Goal: Transaction & Acquisition: Purchase product/service

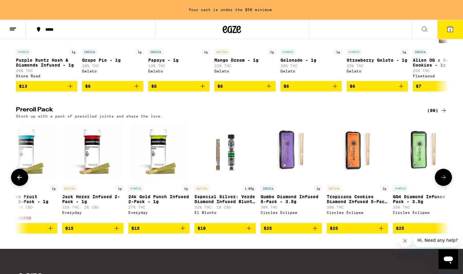
scroll to position [0, 223]
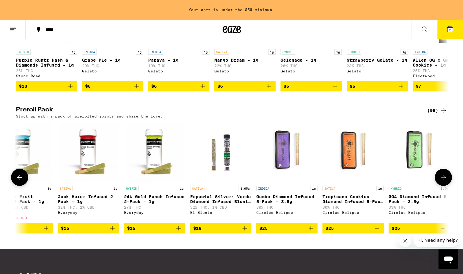
click at [220, 170] on img "Open page for Especial Silver: Verde Diamond Infused Blunt - 1.65g from El Blun…" at bounding box center [220, 151] width 61 height 61
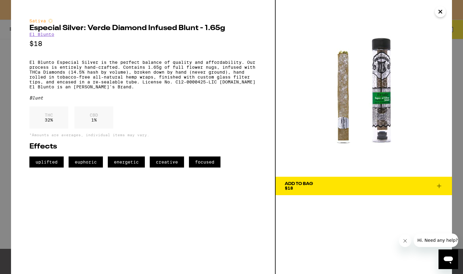
click at [441, 10] on icon "Close" at bounding box center [440, 11] width 7 height 9
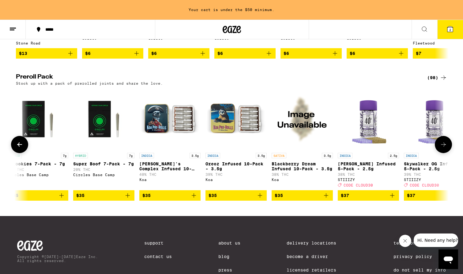
scroll to position [0, 2326]
click at [166, 134] on img "Open page for Napoleon's Complex Infused 10-pack - 3.5g from Koa" at bounding box center [169, 118] width 61 height 61
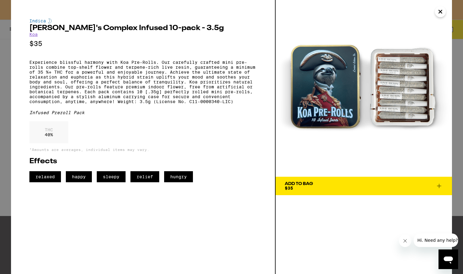
click at [325, 185] on span "Add To Bag $35" at bounding box center [364, 185] width 158 height 9
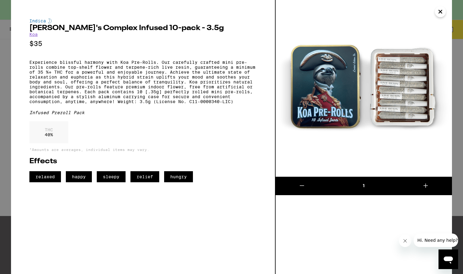
click at [441, 13] on icon "Close" at bounding box center [440, 11] width 7 height 9
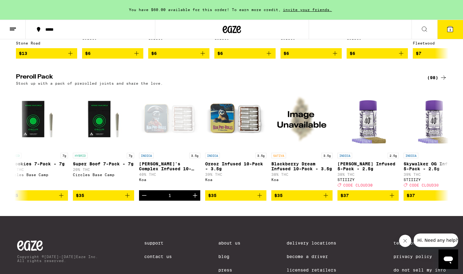
click at [452, 31] on icon at bounding box center [451, 29] width 6 height 6
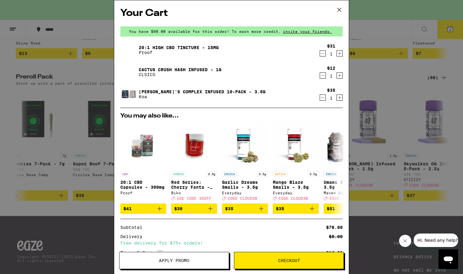
click at [159, 70] on link "Cactus Crush Hash Infused - 1g" at bounding box center [180, 69] width 83 height 5
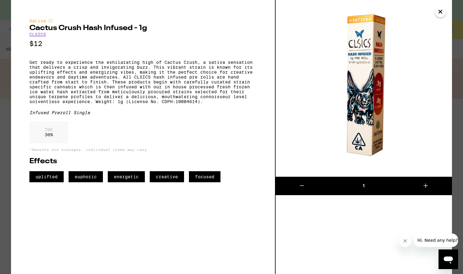
click at [440, 11] on icon "Close" at bounding box center [440, 11] width 7 height 9
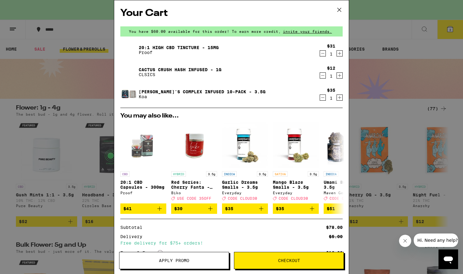
click at [323, 75] on icon "Decrement" at bounding box center [323, 75] width 6 height 7
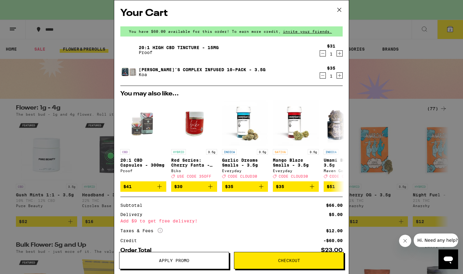
click at [340, 10] on icon at bounding box center [339, 9] width 9 height 9
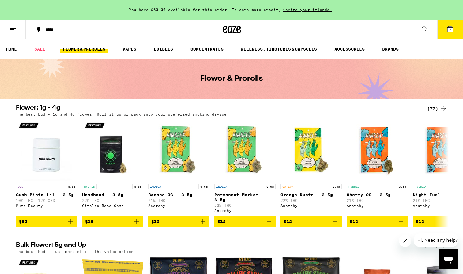
click at [422, 28] on icon at bounding box center [424, 28] width 7 height 7
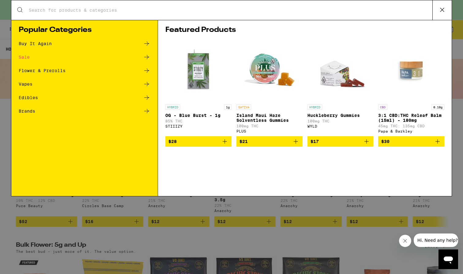
click at [40, 98] on div "Edibles" at bounding box center [85, 97] width 132 height 7
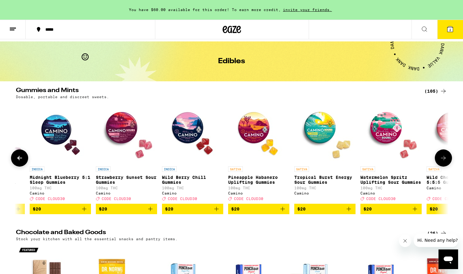
scroll to position [0, 3827]
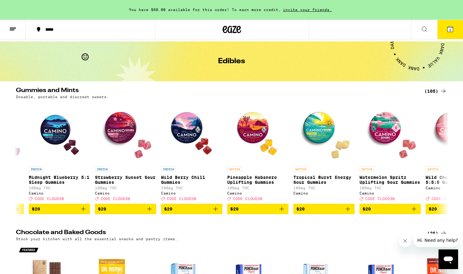
click at [436, 89] on div "(105)" at bounding box center [436, 90] width 23 height 7
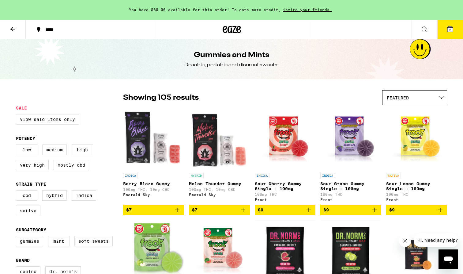
click at [205, 150] on img "Open page for Melon Thunder Gummy from Emerald Sky" at bounding box center [219, 138] width 61 height 61
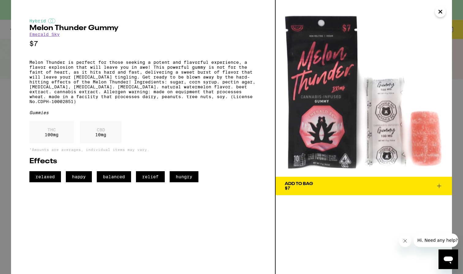
click at [442, 11] on icon "Close" at bounding box center [440, 11] width 7 height 9
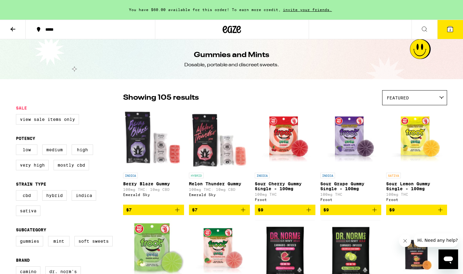
click at [140, 147] on img "Open page for Berry Blaze Gummy from Emerald Sky" at bounding box center [153, 138] width 61 height 61
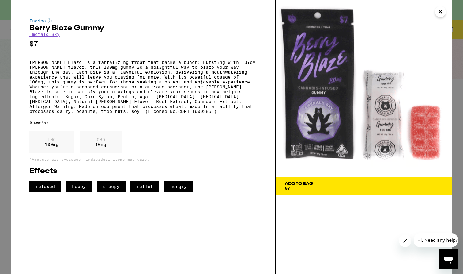
click at [440, 12] on icon "Close" at bounding box center [440, 11] width 7 height 9
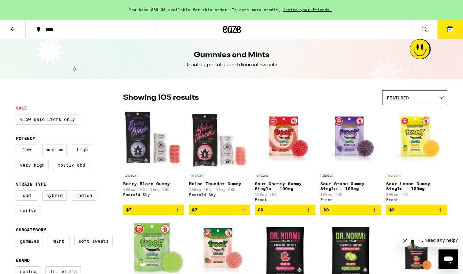
click at [222, 143] on img "Open page for Melon Thunder Gummy from Emerald Sky" at bounding box center [219, 138] width 61 height 61
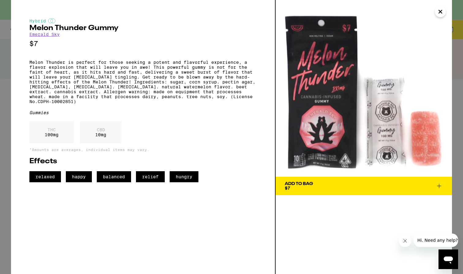
click at [307, 185] on div "Add To Bag" at bounding box center [299, 183] width 28 height 4
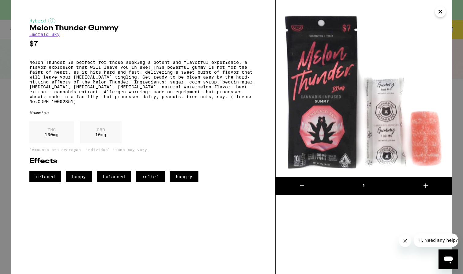
click at [441, 7] on icon "Close" at bounding box center [440, 11] width 7 height 9
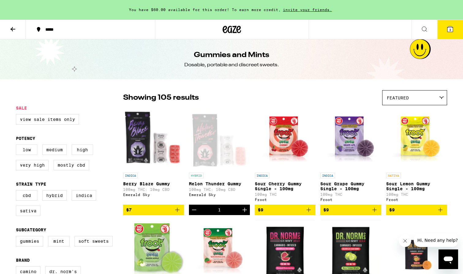
click at [155, 143] on img "Open page for Berry Blaze Gummy from Emerald Sky" at bounding box center [153, 138] width 61 height 61
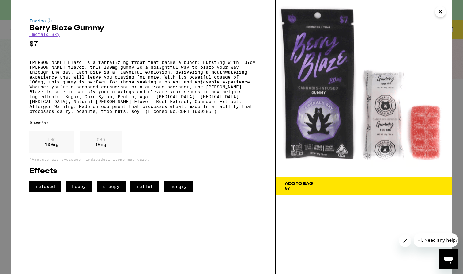
click at [441, 11] on icon "Close" at bounding box center [440, 11] width 3 height 3
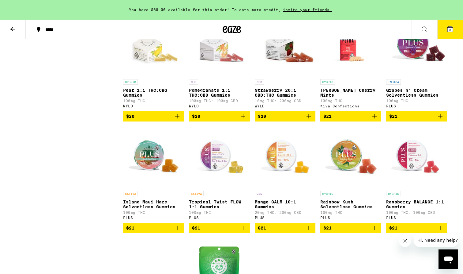
scroll to position [1781, 0]
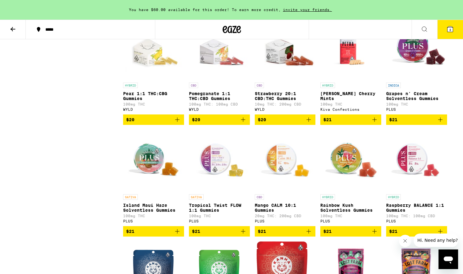
click at [344, 79] on img "Open page for Petra Tart Cherry Mints from Kiva Confections" at bounding box center [351, 48] width 61 height 61
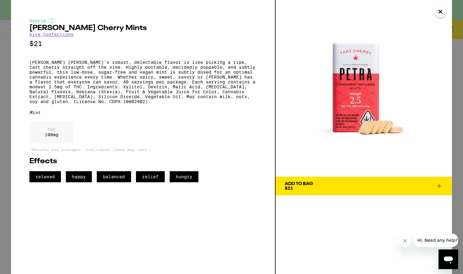
click at [322, 184] on span "Add To Bag $21" at bounding box center [364, 185] width 158 height 9
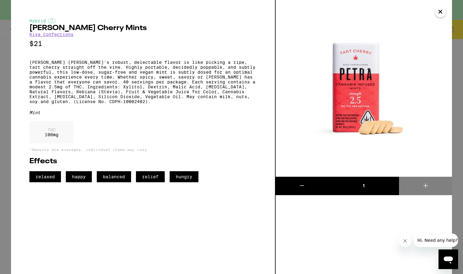
click at [442, 13] on icon "Close" at bounding box center [440, 11] width 7 height 9
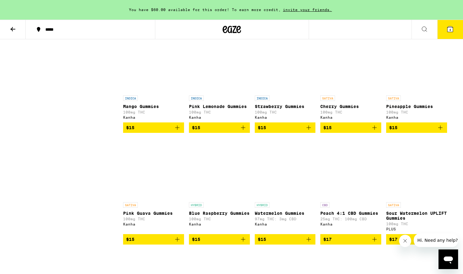
scroll to position [386, 0]
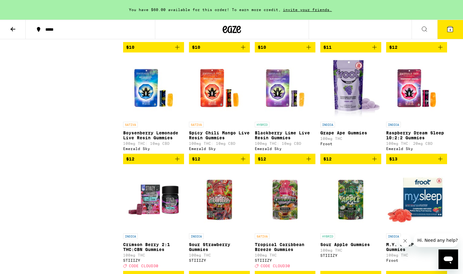
click at [451, 32] on icon at bounding box center [450, 28] width 7 height 7
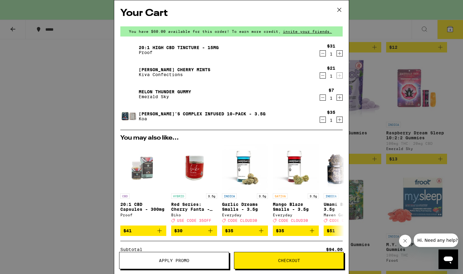
click at [323, 75] on icon "Decrement" at bounding box center [323, 75] width 3 height 0
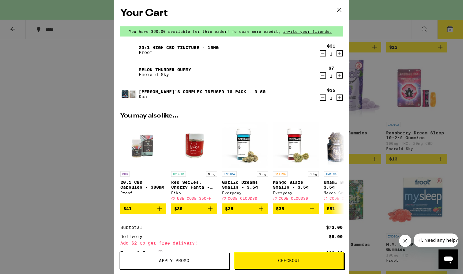
click at [340, 11] on icon at bounding box center [339, 9] width 9 height 9
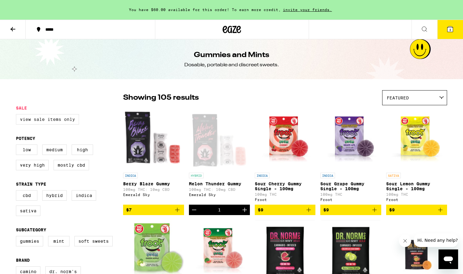
click at [64, 119] on label "View Sale Items Only" at bounding box center [47, 119] width 63 height 10
click at [17, 115] on input "View Sale Items Only" at bounding box center [17, 115] width 0 height 0
checkbox input "true"
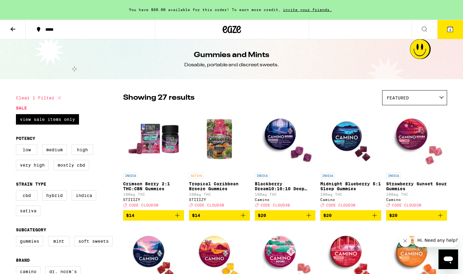
click at [17, 28] on button at bounding box center [13, 29] width 26 height 19
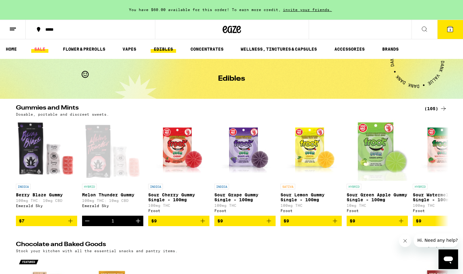
click at [41, 48] on link "SALE" at bounding box center [39, 48] width 17 height 7
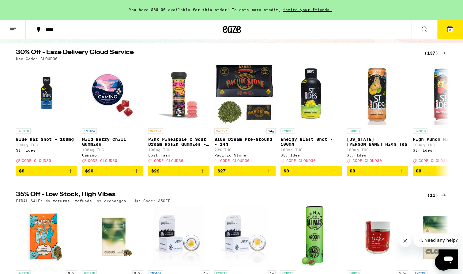
scroll to position [48, 0]
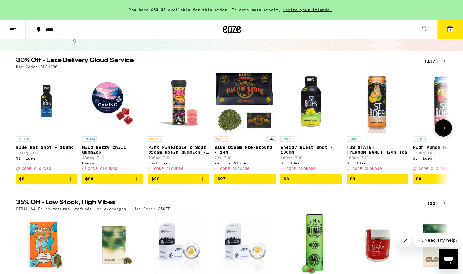
click at [444, 129] on icon at bounding box center [443, 128] width 5 height 4
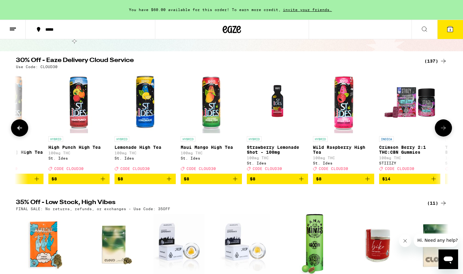
click at [444, 129] on icon at bounding box center [443, 128] width 5 height 4
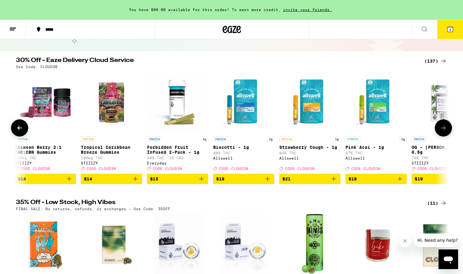
click at [444, 129] on icon at bounding box center [443, 128] width 5 height 4
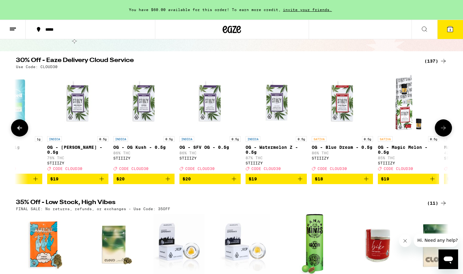
click at [444, 129] on icon at bounding box center [443, 128] width 5 height 4
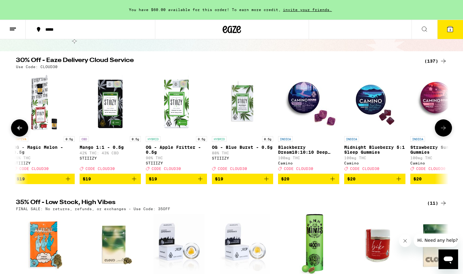
click at [444, 129] on icon at bounding box center [443, 128] width 5 height 4
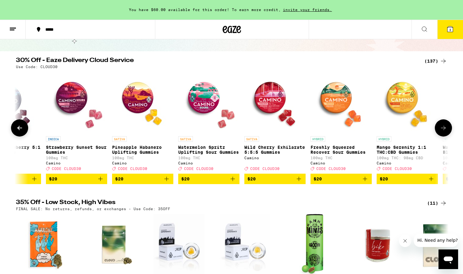
click at [444, 129] on icon at bounding box center [443, 128] width 5 height 4
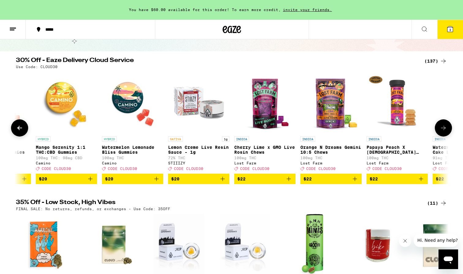
scroll to position [0, 2188]
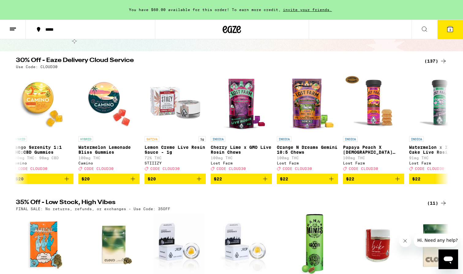
click at [14, 28] on line at bounding box center [13, 28] width 6 height 0
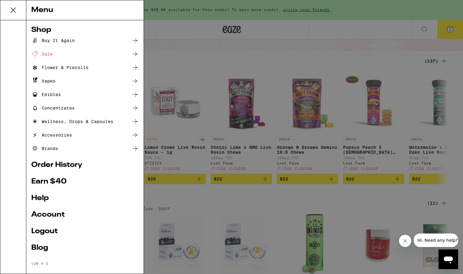
scroll to position [0, 0]
click at [58, 68] on div "Flower & Prerolls" at bounding box center [59, 67] width 57 height 7
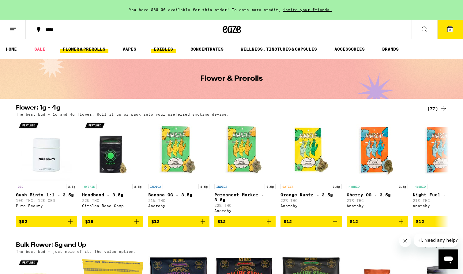
click at [158, 49] on link "EDIBLES" at bounding box center [163, 48] width 25 height 7
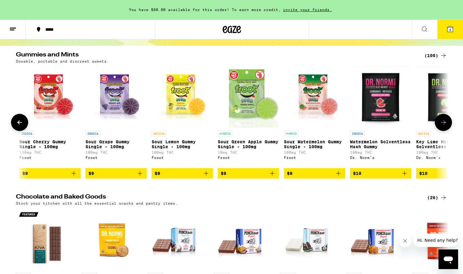
scroll to position [0, 105]
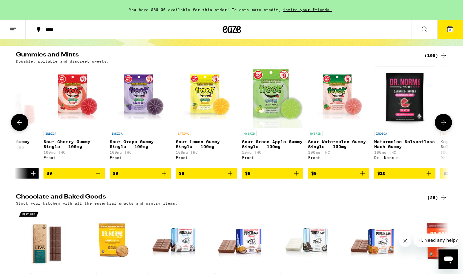
click at [147, 177] on span "$9" at bounding box center [140, 173] width 55 height 7
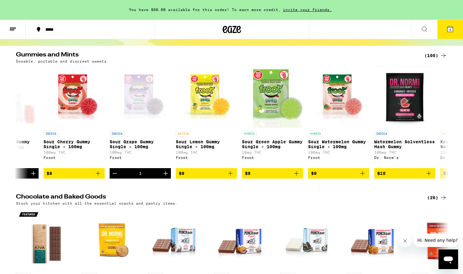
click at [451, 33] on button "4" at bounding box center [451, 29] width 26 height 19
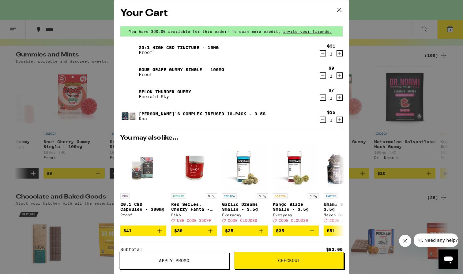
click at [323, 97] on icon "Decrement" at bounding box center [323, 97] width 3 height 0
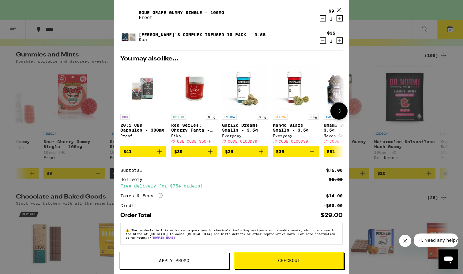
scroll to position [61, 0]
click at [276, 246] on button "Checkout" at bounding box center [289, 260] width 110 height 17
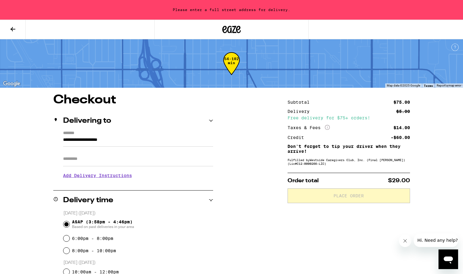
click at [128, 140] on input "**********" at bounding box center [138, 141] width 150 height 10
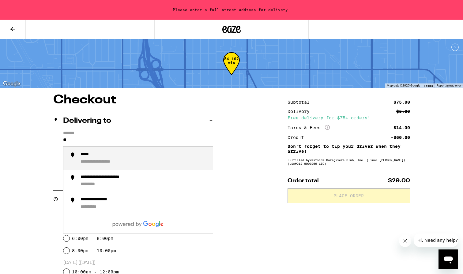
type input "*"
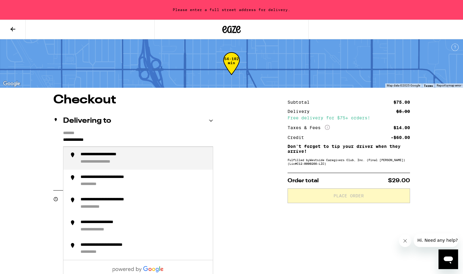
type input "**********"
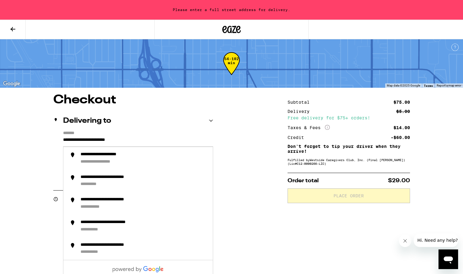
click at [241, 166] on div "**********" at bounding box center [231, 277] width 441 height 367
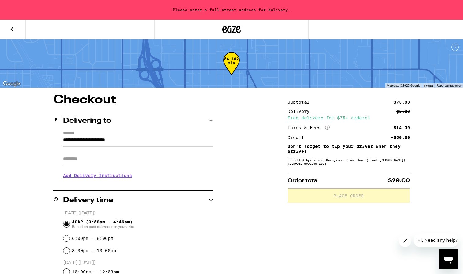
click at [163, 164] on input "Apt/Suite" at bounding box center [138, 158] width 150 height 15
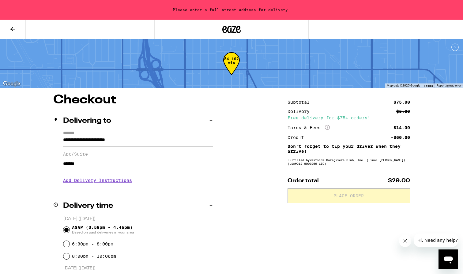
type input "*******"
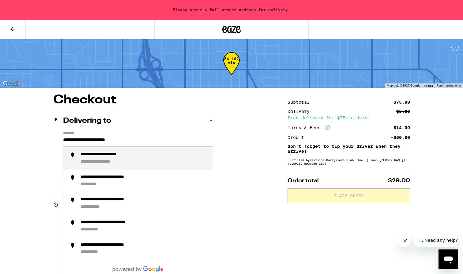
click at [150, 141] on input "**********" at bounding box center [138, 141] width 150 height 10
type input "**********"
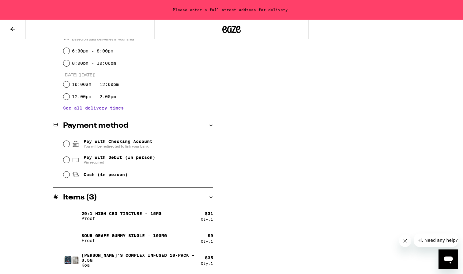
scroll to position [193, 0]
click at [68, 161] on input "Pay with Debit (in person) Pin required" at bounding box center [66, 160] width 6 height 6
radio input "true"
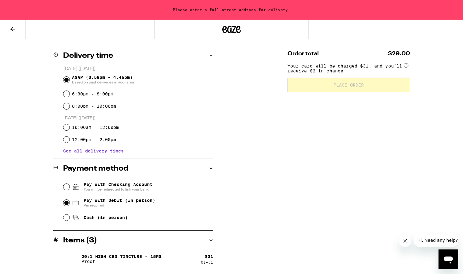
scroll to position [151, 0]
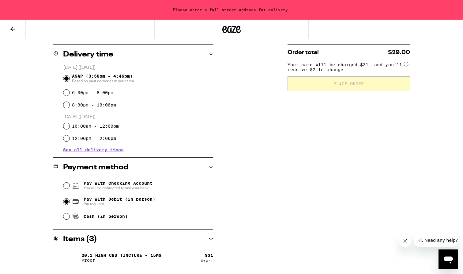
click at [67, 218] on input "Cash (in person)" at bounding box center [66, 216] width 6 height 6
radio input "true"
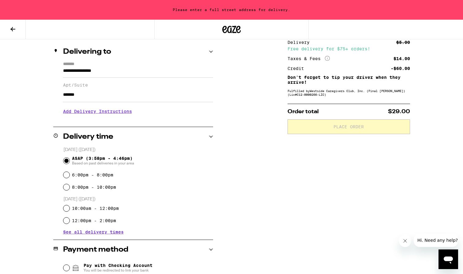
scroll to position [67, 0]
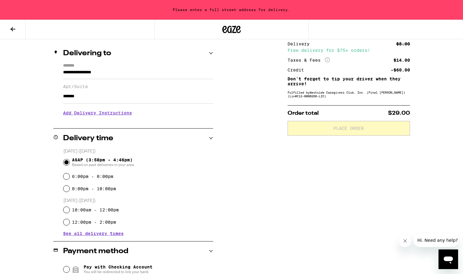
click at [141, 74] on input "**********" at bounding box center [138, 74] width 150 height 10
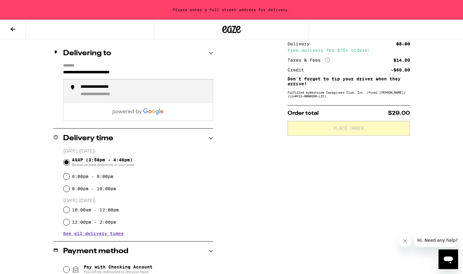
drag, startPoint x: 132, startPoint y: 78, endPoint x: 123, endPoint y: 91, distance: 15.4
click at [123, 91] on div "**********" at bounding box center [145, 90] width 128 height 13
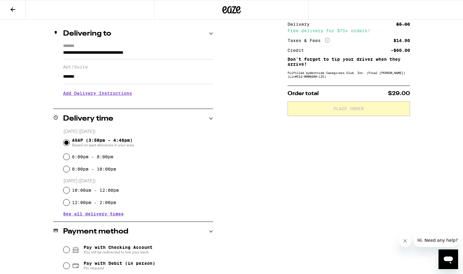
type input "**********"
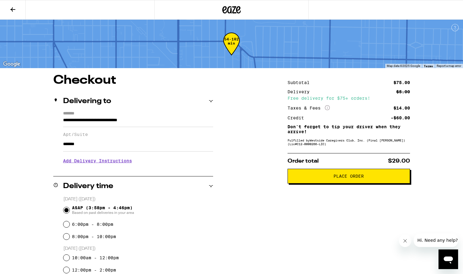
scroll to position [0, 0]
click at [336, 178] on span "Place Order" at bounding box center [349, 176] width 30 height 4
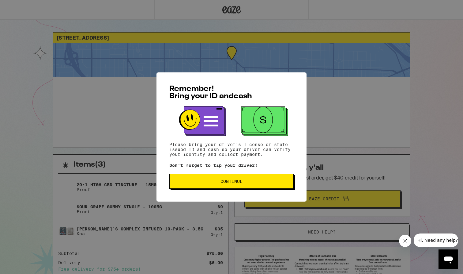
click at [283, 183] on span "Continue" at bounding box center [232, 181] width 114 height 4
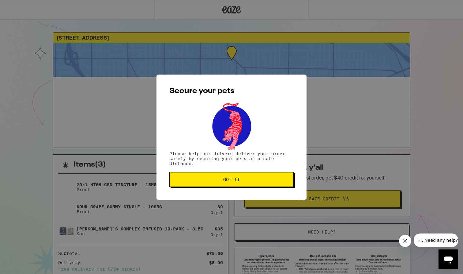
click at [283, 184] on button "Got it" at bounding box center [232, 179] width 124 height 15
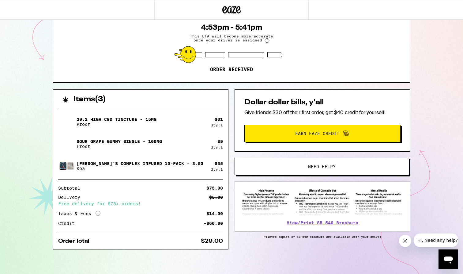
scroll to position [66, 0]
